Goal: Find contact information: Find contact information

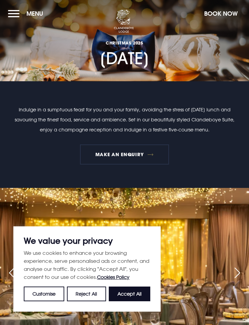
click at [134, 295] on button "Accept All" at bounding box center [130, 294] width 42 height 15
checkbox input "true"
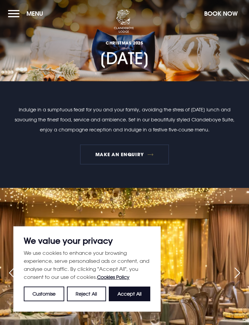
checkbox input "true"
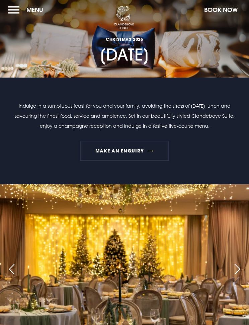
scroll to position [2, 0]
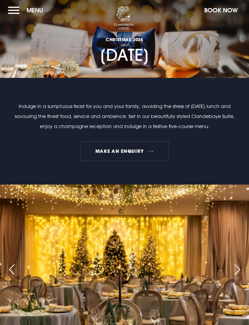
click at [20, 16] on button "Menu" at bounding box center [27, 10] width 38 height 14
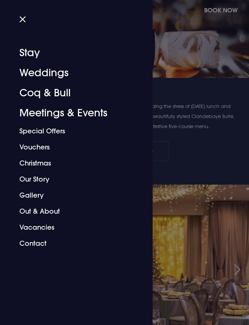
click at [43, 246] on link "Contact" at bounding box center [72, 244] width 106 height 16
